Goal: Task Accomplishment & Management: Use online tool/utility

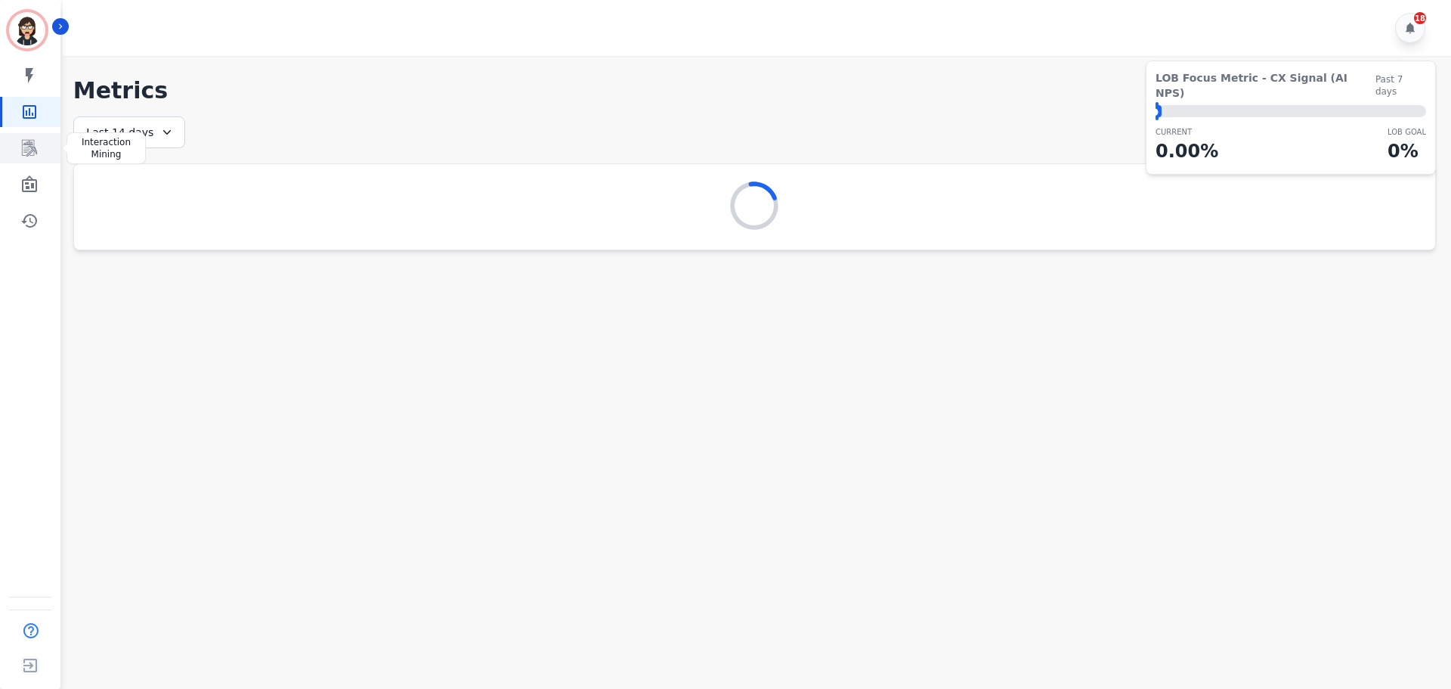
click at [36, 149] on icon "Sidebar" at bounding box center [29, 148] width 18 height 18
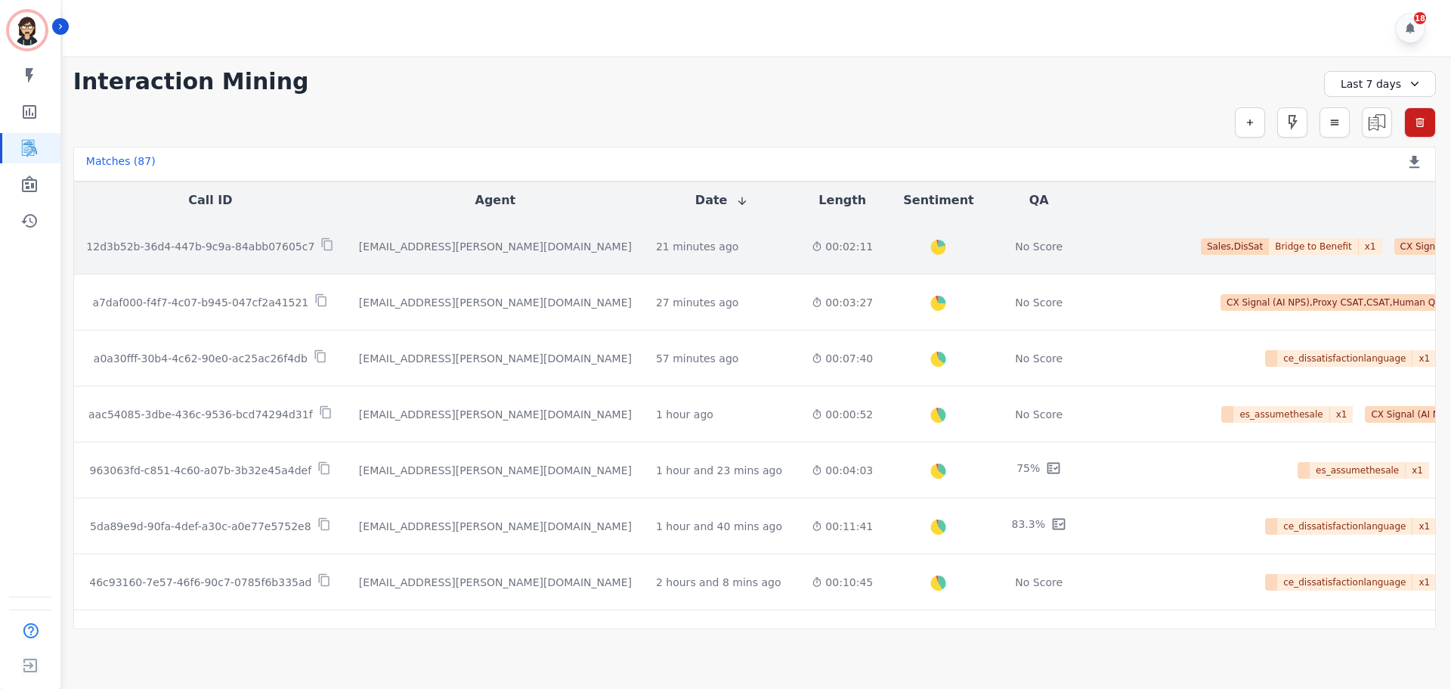
click at [411, 255] on td "[EMAIL_ADDRESS][PERSON_NAME][DOMAIN_NAME]" at bounding box center [495, 246] width 297 height 56
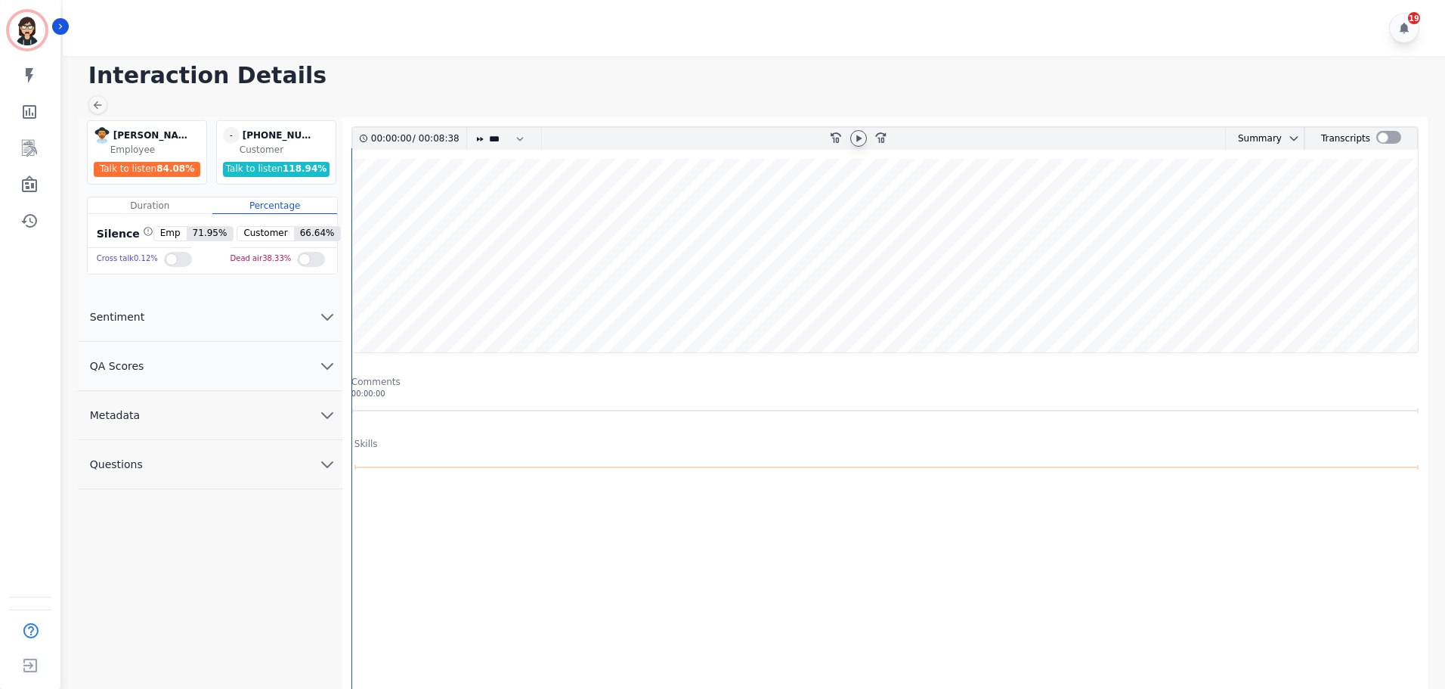
click at [855, 138] on icon at bounding box center [859, 138] width 12 height 12
click at [880, 311] on wave at bounding box center [885, 256] width 1066 height 194
click at [917, 300] on wave at bounding box center [885, 256] width 1066 height 194
click at [1038, 305] on wave at bounding box center [885, 256] width 1066 height 194
click at [1179, 296] on wave at bounding box center [885, 256] width 1066 height 194
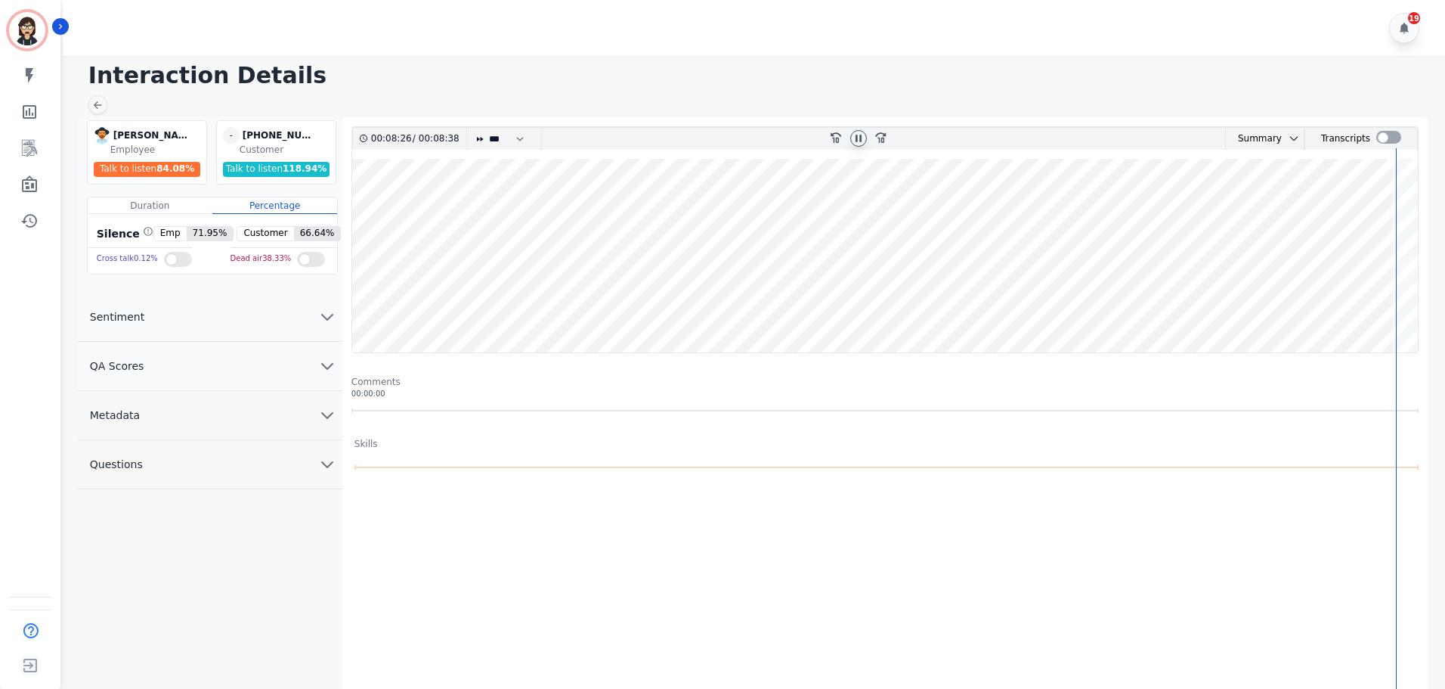
click at [851, 136] on div at bounding box center [858, 138] width 17 height 17
click at [853, 143] on icon at bounding box center [859, 138] width 12 height 12
click at [1391, 206] on wave at bounding box center [885, 256] width 1066 height 194
click at [1386, 209] on wave at bounding box center [885, 256] width 1066 height 194
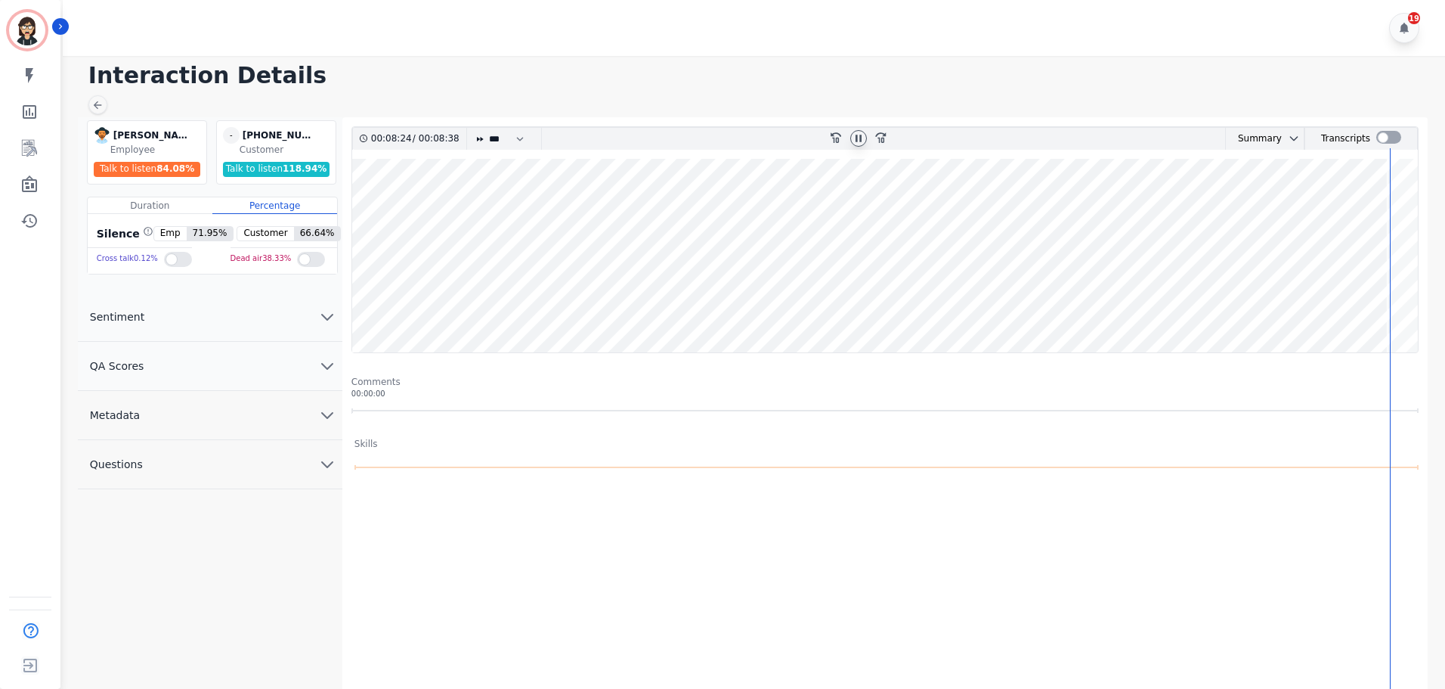
click at [1379, 211] on wave at bounding box center [885, 256] width 1066 height 194
